Goal: Register for event/course

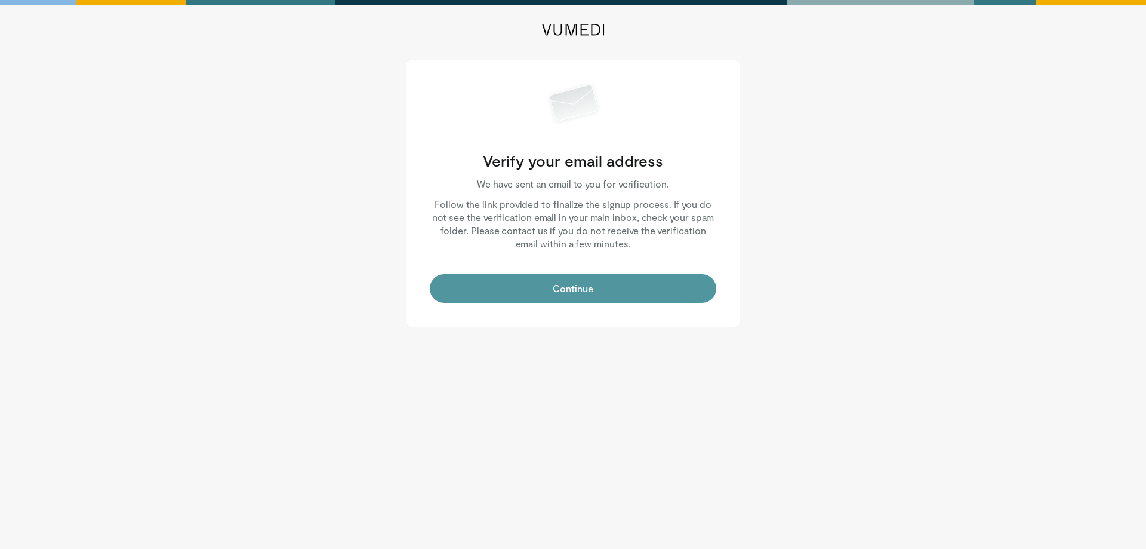
click at [564, 290] on button "Continue" at bounding box center [573, 288] width 287 height 29
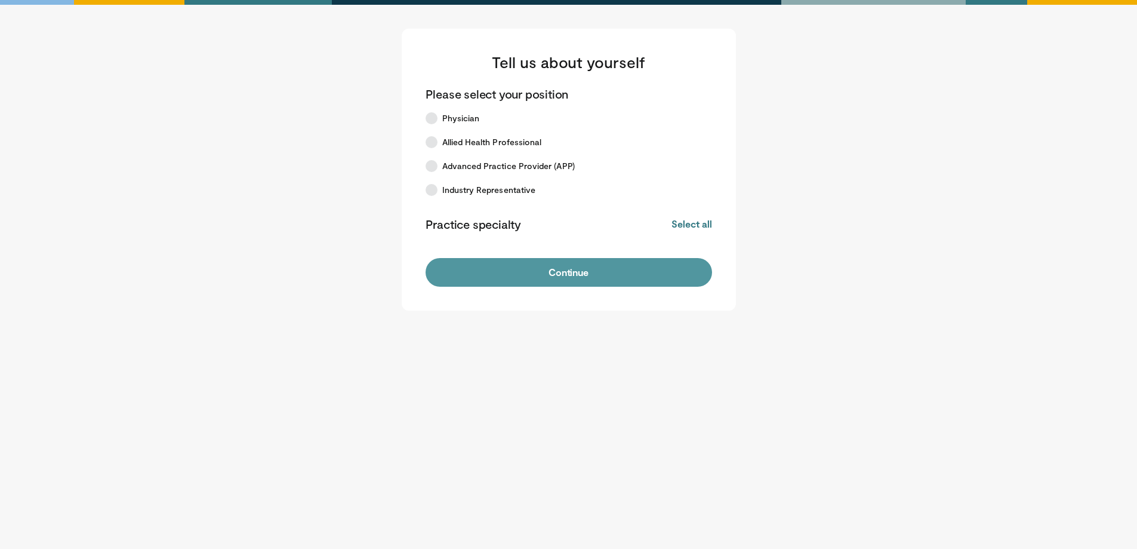
click at [580, 276] on button "Continue" at bounding box center [569, 272] width 287 height 29
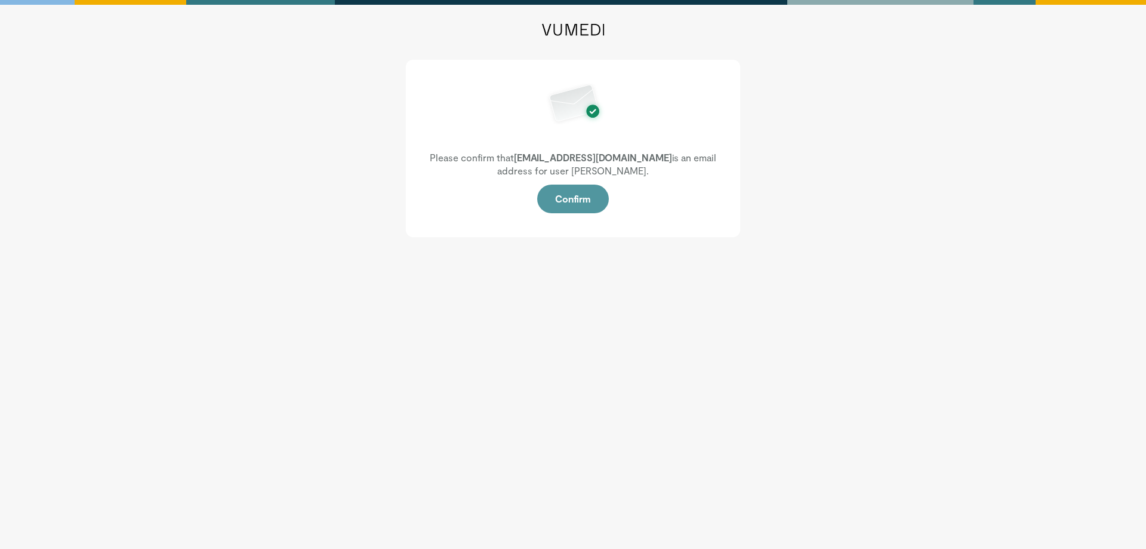
drag, startPoint x: 575, startPoint y: 198, endPoint x: 580, endPoint y: 203, distance: 6.8
click at [579, 203] on button "Confirm" at bounding box center [573, 198] width 72 height 29
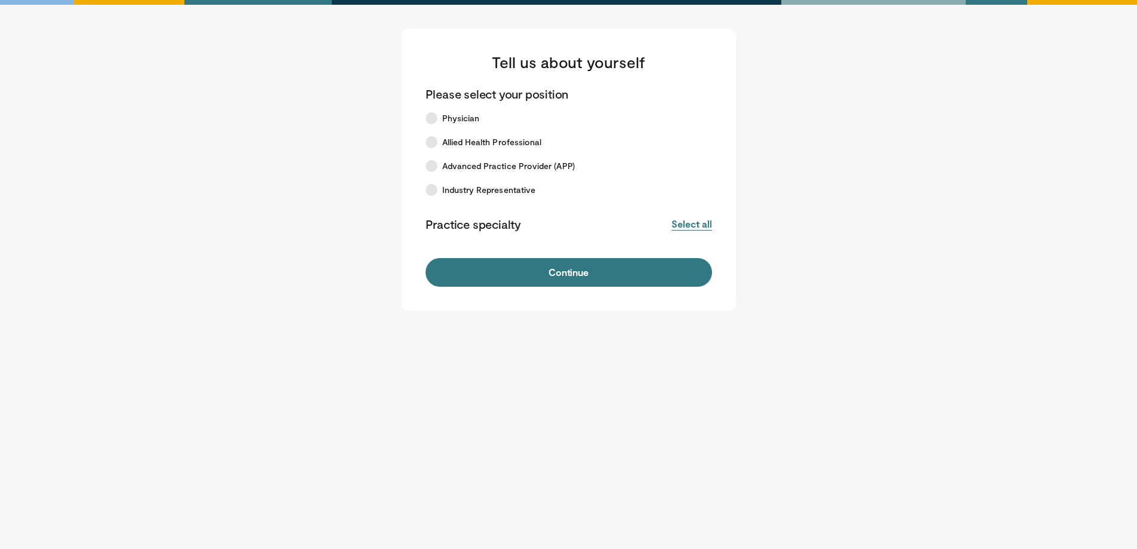
click at [698, 227] on button "Select all" at bounding box center [692, 223] width 40 height 13
click at [691, 225] on button "Deselect all" at bounding box center [686, 223] width 51 height 13
click at [443, 127] on label "Physician" at bounding box center [561, 118] width 287 height 24
click at [528, 161] on span "Advanced Practice Provider (APP)" at bounding box center [508, 166] width 133 height 12
click at [542, 189] on label "Industry Representative" at bounding box center [561, 190] width 287 height 24
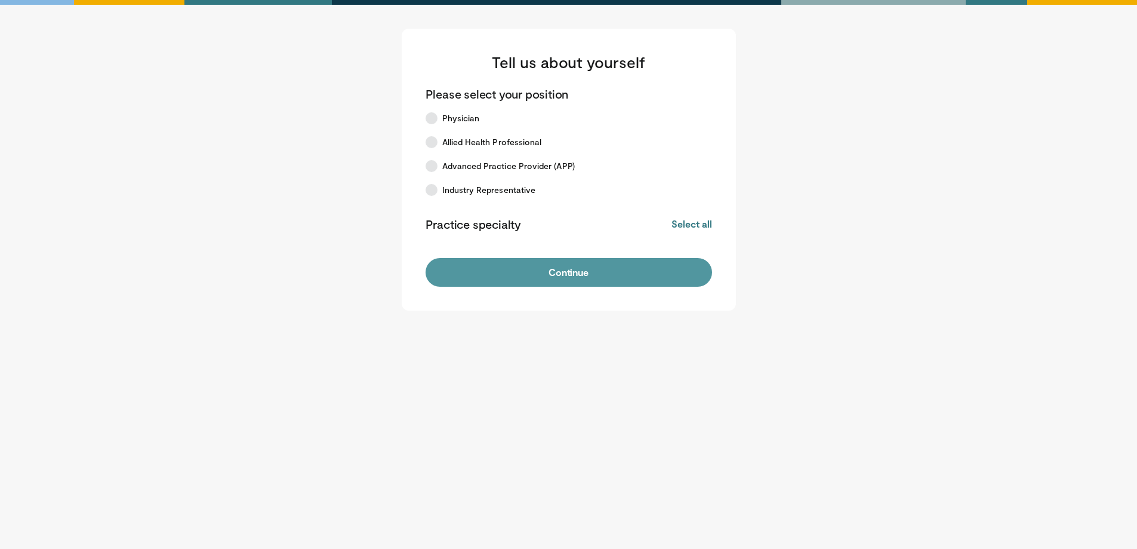
click at [568, 279] on button "Continue" at bounding box center [569, 272] width 287 height 29
click at [599, 279] on button "Continue" at bounding box center [569, 272] width 287 height 29
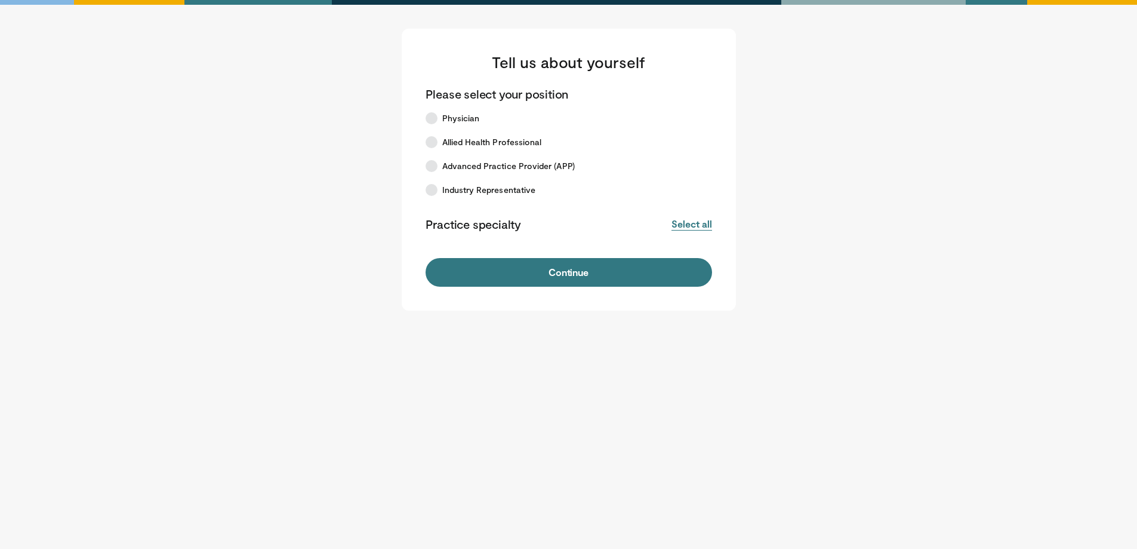
drag, startPoint x: 716, startPoint y: 214, endPoint x: 710, endPoint y: 220, distance: 8.9
click at [715, 216] on div "Tell us about yourself Please select your position Physician Allied Health Prof…" at bounding box center [569, 170] width 334 height 282
click at [709, 220] on button "Select all" at bounding box center [692, 223] width 40 height 13
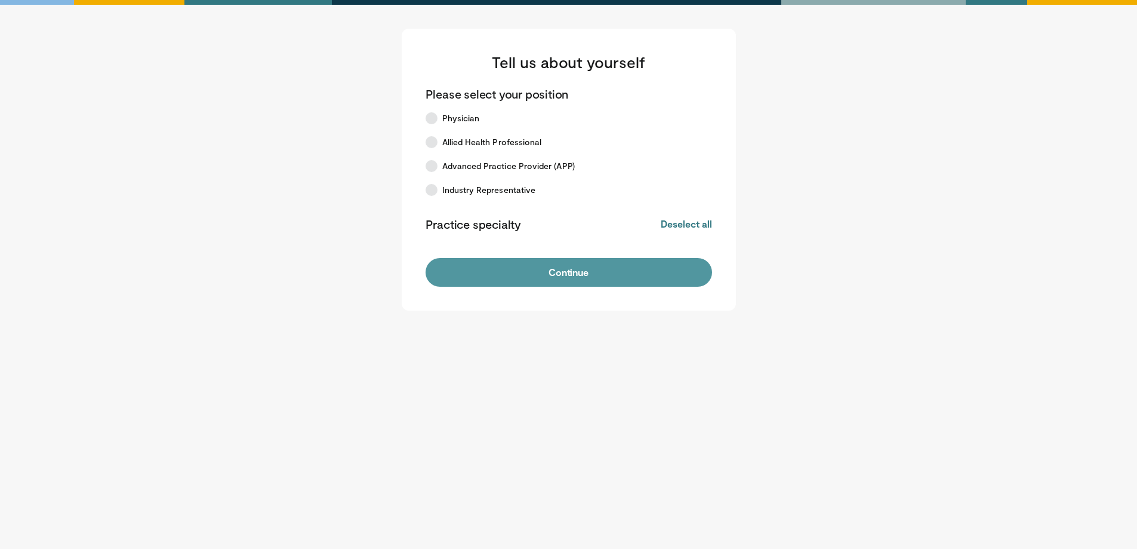
click at [666, 271] on button "Continue" at bounding box center [569, 272] width 287 height 29
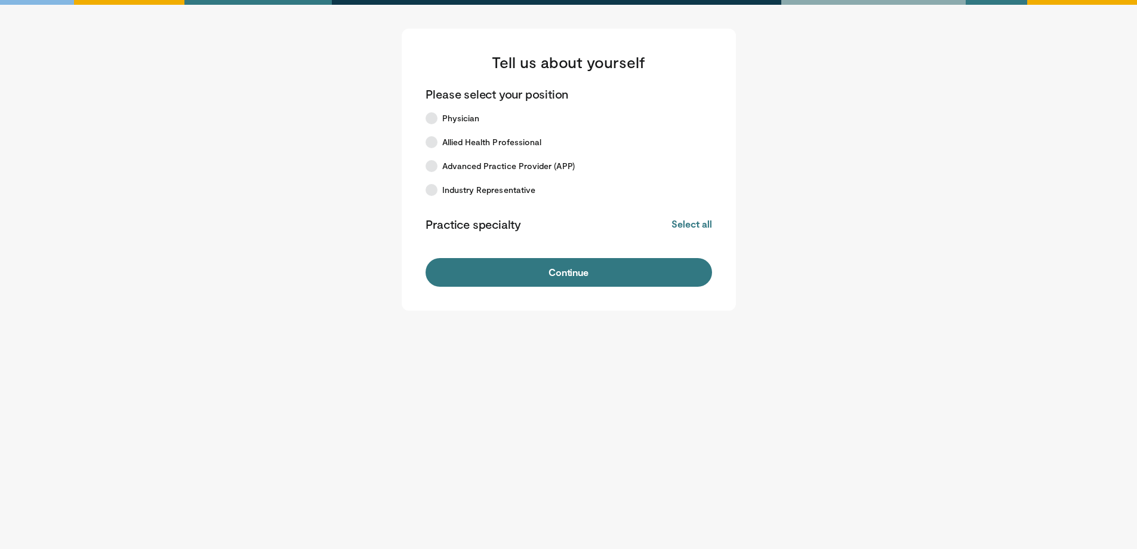
click at [669, 231] on div "Practice specialty Select all Deselect all" at bounding box center [569, 224] width 287 height 16
click at [463, 224] on p "Practice specialty" at bounding box center [474, 224] width 96 height 16
click at [482, 108] on label "Physician" at bounding box center [561, 118] width 287 height 24
click at [540, 140] on label "Allied Health Professional" at bounding box center [561, 142] width 287 height 24
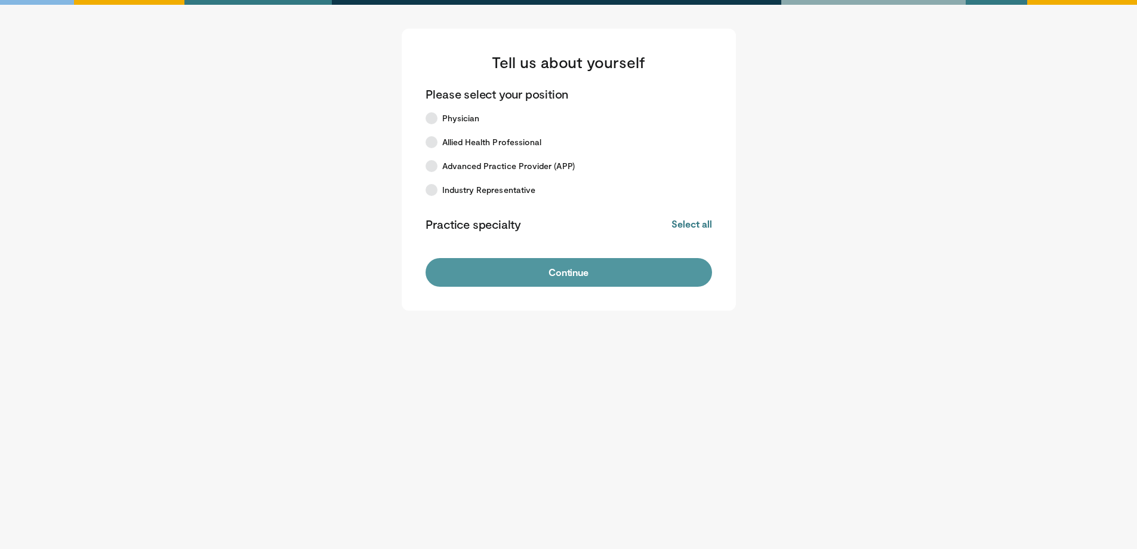
click at [566, 271] on button "Continue" at bounding box center [569, 272] width 287 height 29
click at [638, 280] on button "Continue" at bounding box center [569, 272] width 287 height 29
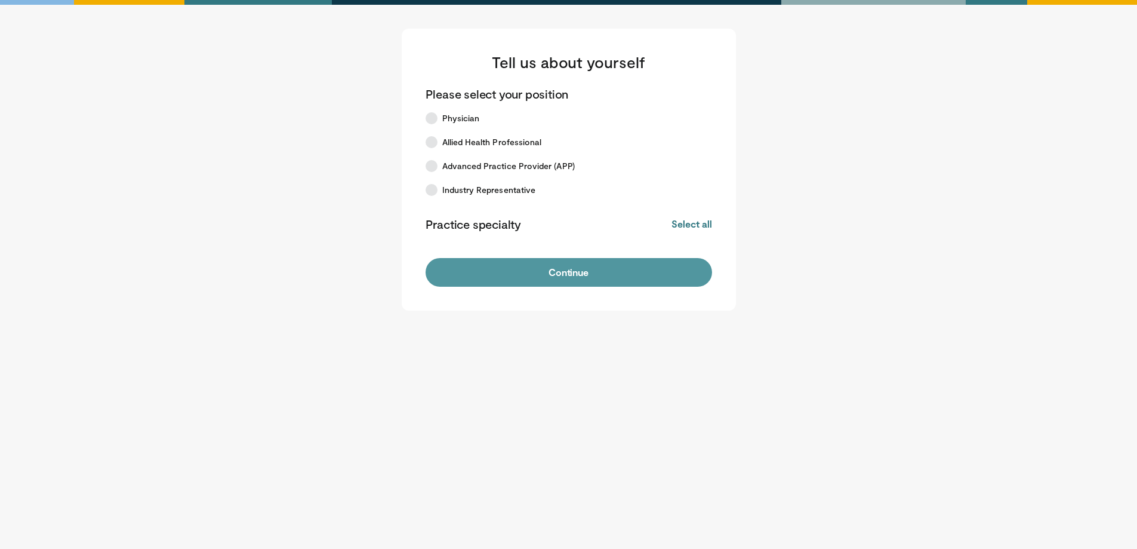
click at [638, 280] on button "Continue" at bounding box center [569, 272] width 287 height 29
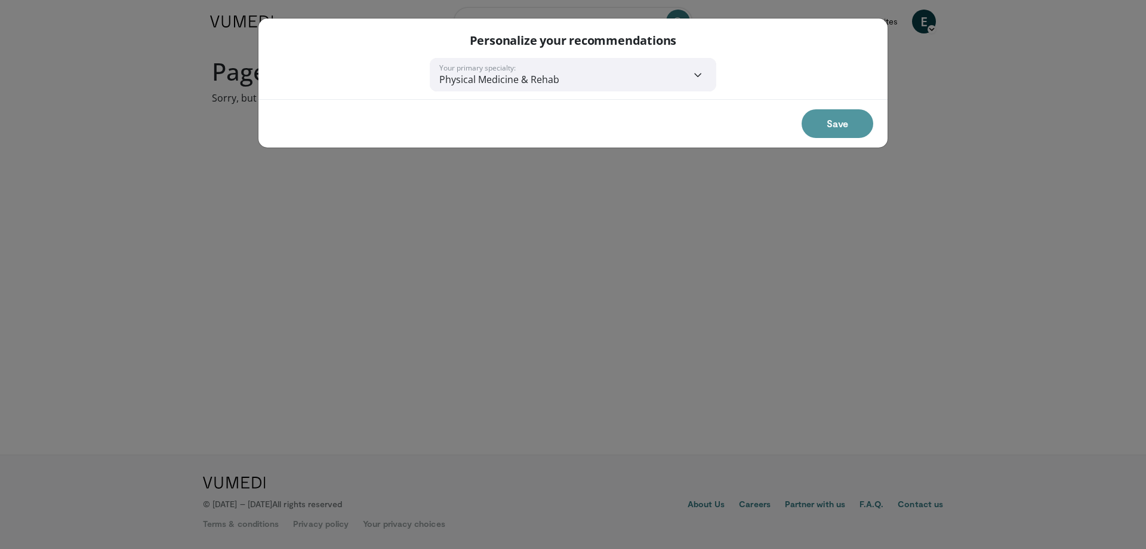
click at [848, 124] on button "Save" at bounding box center [838, 123] width 72 height 29
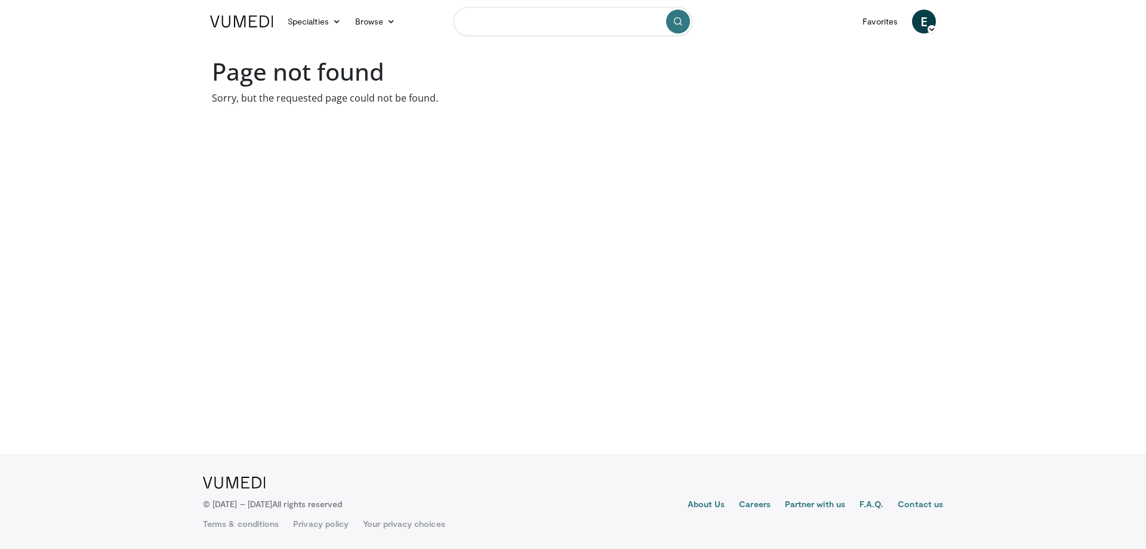
click at [517, 16] on input "Search topics, interventions" at bounding box center [573, 21] width 239 height 29
paste input "**********"
type input "**********"
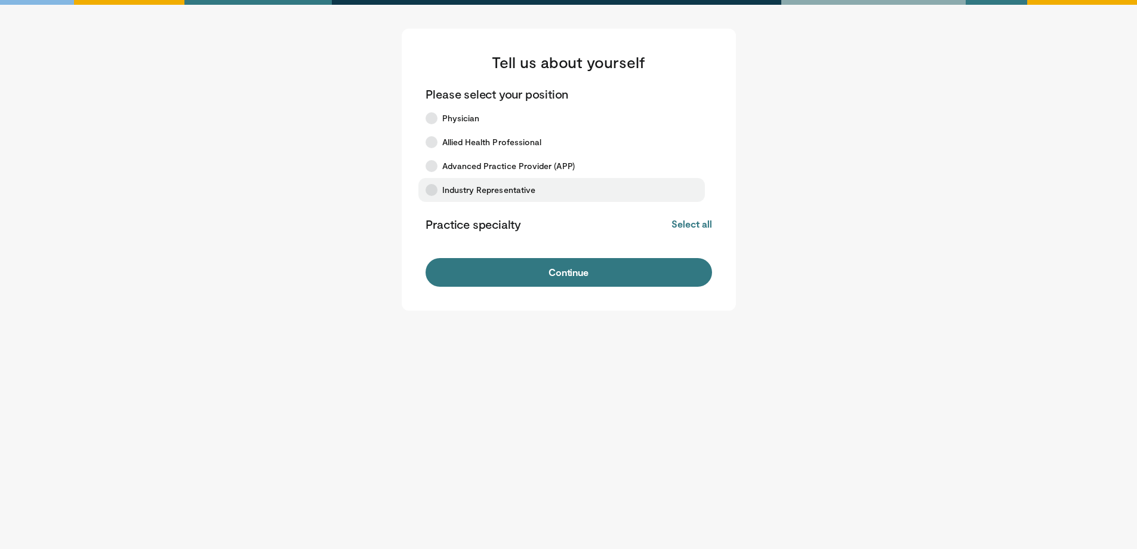
click at [532, 183] on label "Industry Representative" at bounding box center [561, 190] width 287 height 24
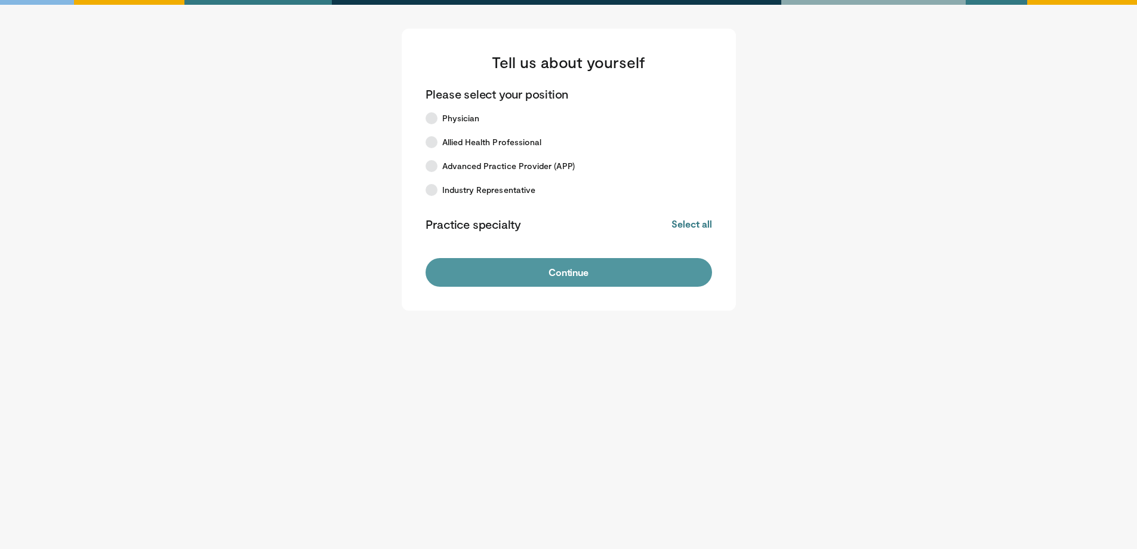
click at [531, 269] on button "Continue" at bounding box center [569, 272] width 287 height 29
